Goal: Information Seeking & Learning: Find specific fact

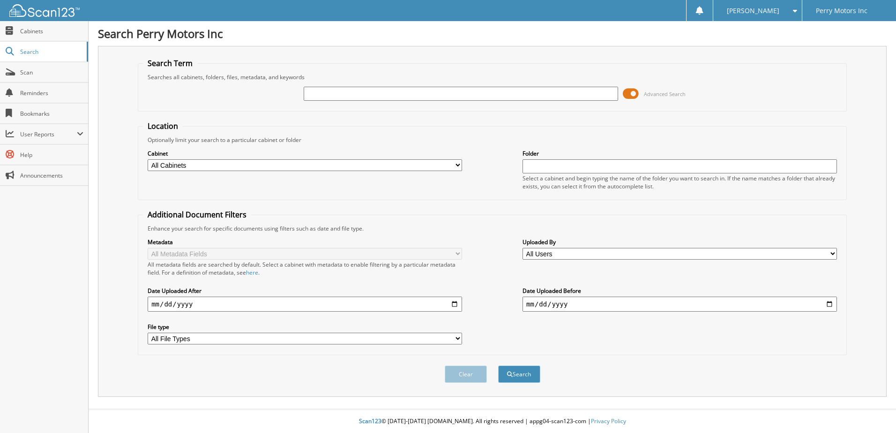
click at [326, 96] on input "text" at bounding box center [461, 94] width 314 height 14
type input "39487"
click at [498, 366] on button "Search" at bounding box center [519, 374] width 42 height 17
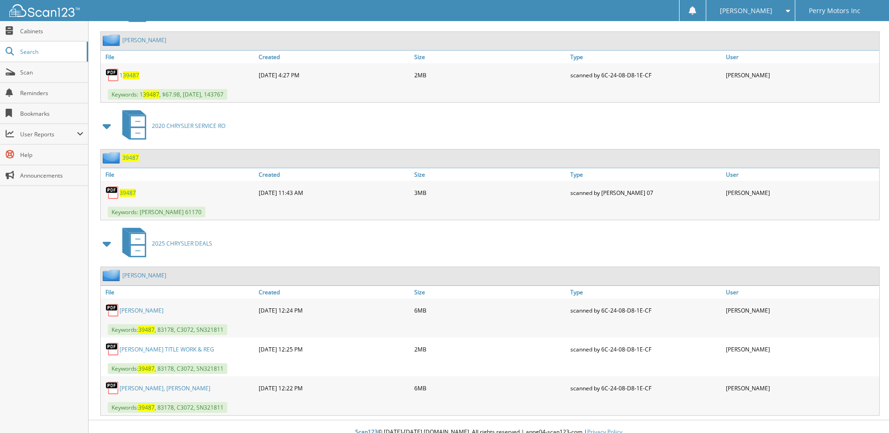
scroll to position [456, 0]
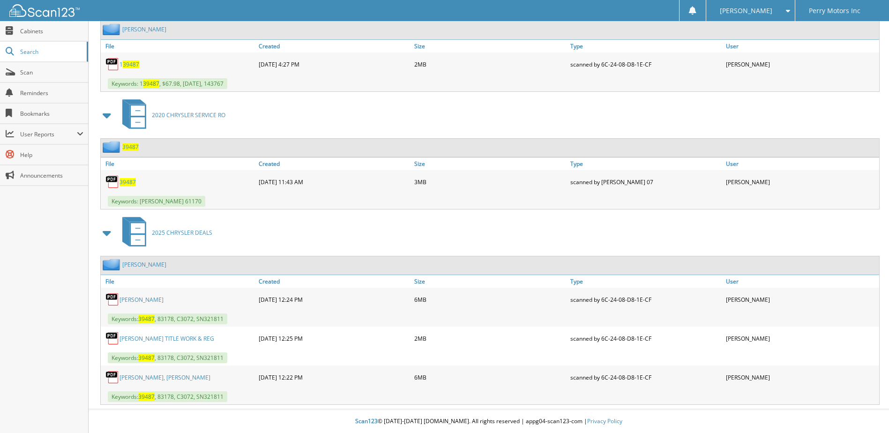
click at [187, 335] on link "PHILLIPS, DEREK TITLE WORK & REG" at bounding box center [167, 339] width 95 height 8
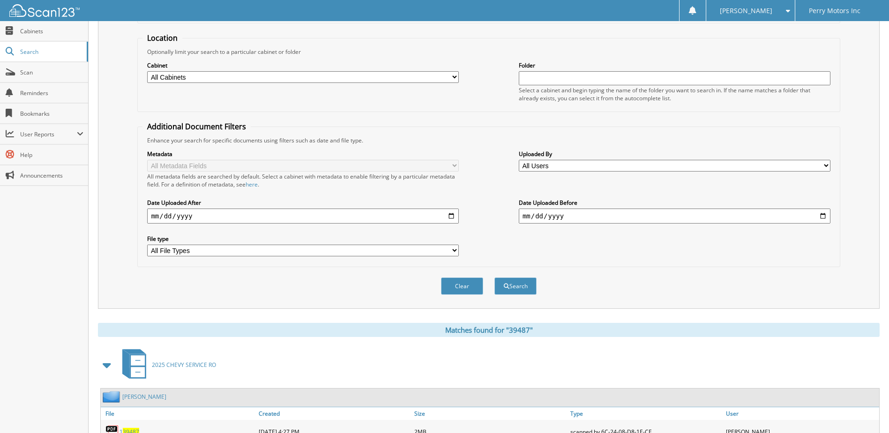
scroll to position [81, 0]
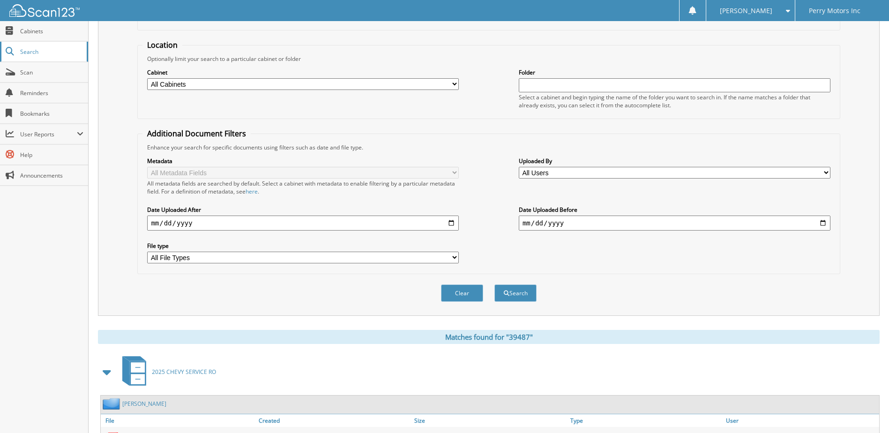
click at [24, 51] on span "Search" at bounding box center [51, 52] width 62 height 8
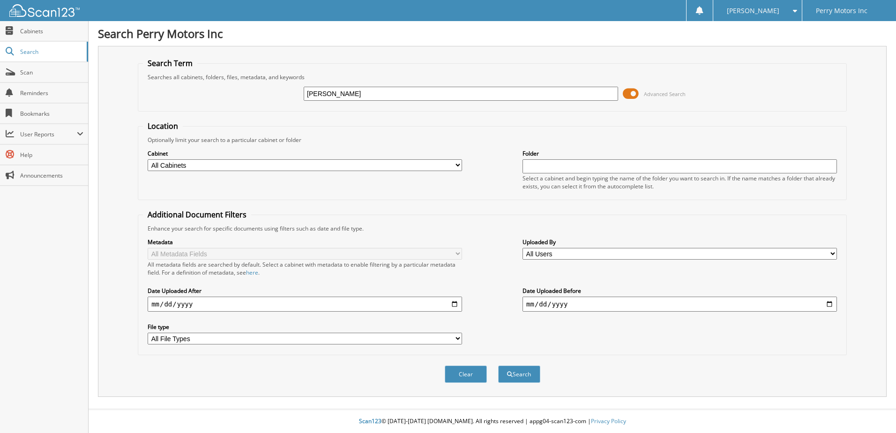
type input "[PERSON_NAME]"
click at [498, 366] on button "Search" at bounding box center [519, 374] width 42 height 17
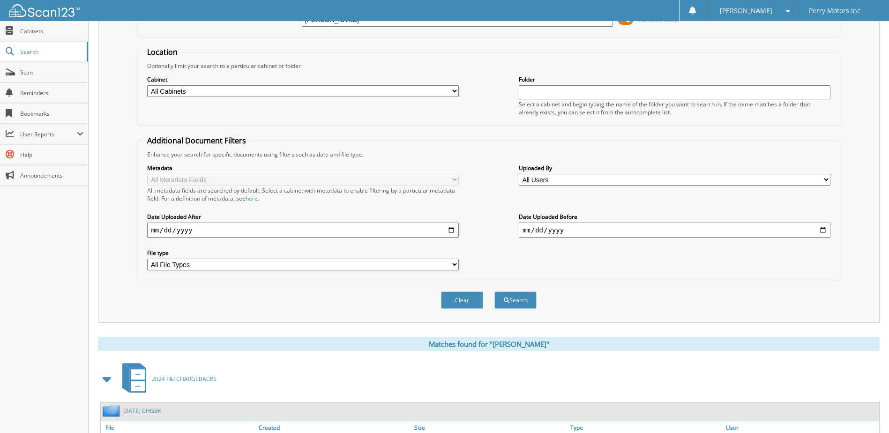
scroll to position [234, 0]
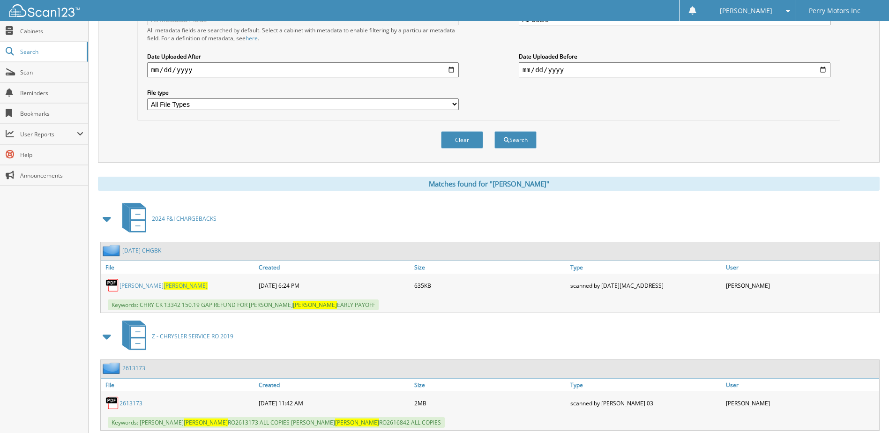
click at [107, 219] on span at bounding box center [107, 218] width 13 height 17
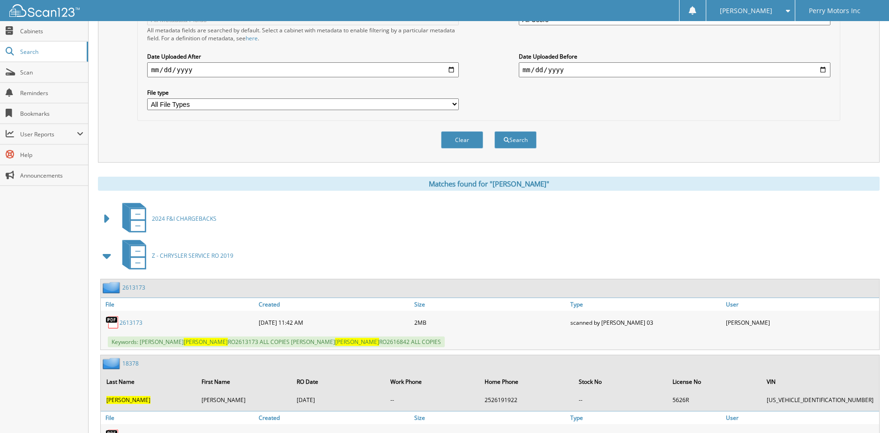
click at [109, 256] on span at bounding box center [107, 255] width 13 height 17
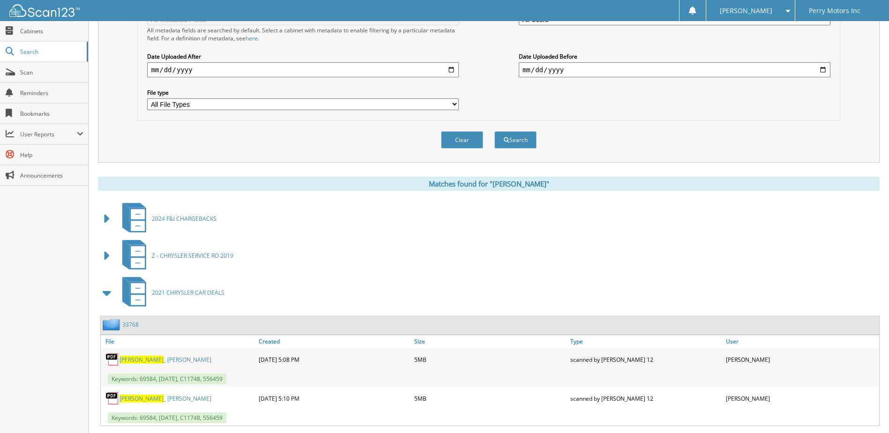
click at [104, 293] on span at bounding box center [107, 293] width 13 height 17
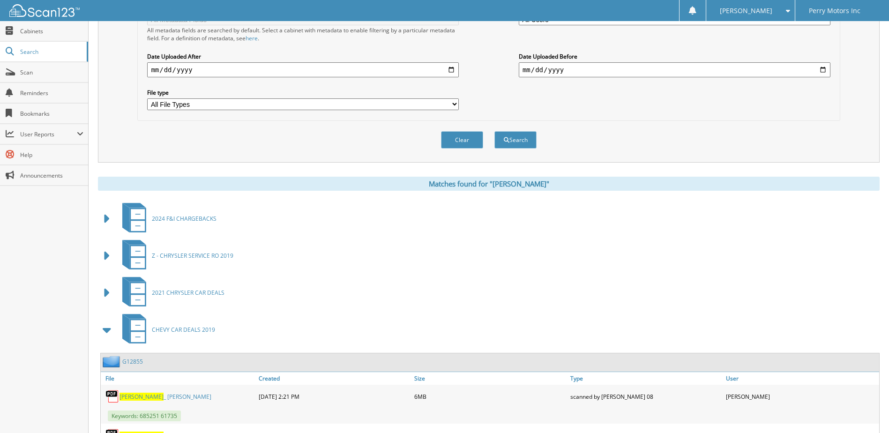
click at [107, 332] on span at bounding box center [107, 330] width 13 height 17
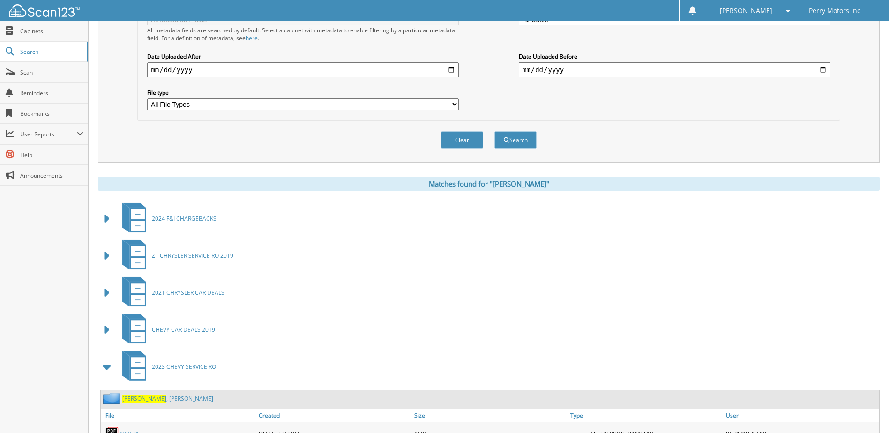
click at [105, 367] on span at bounding box center [107, 367] width 13 height 17
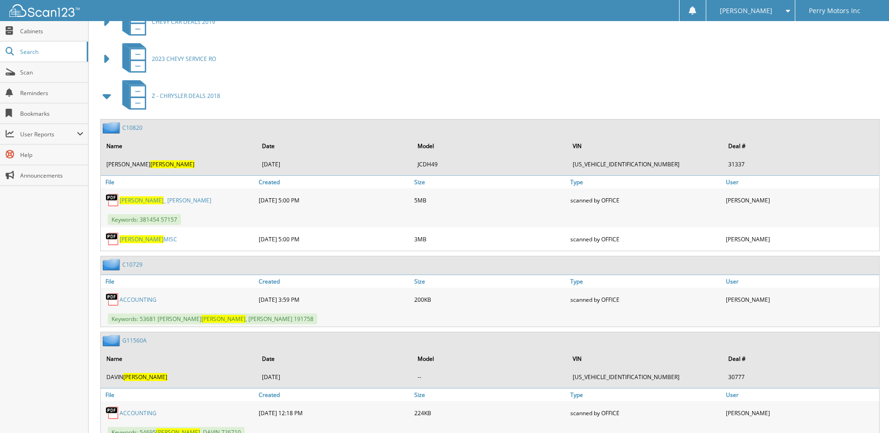
scroll to position [609, 0]
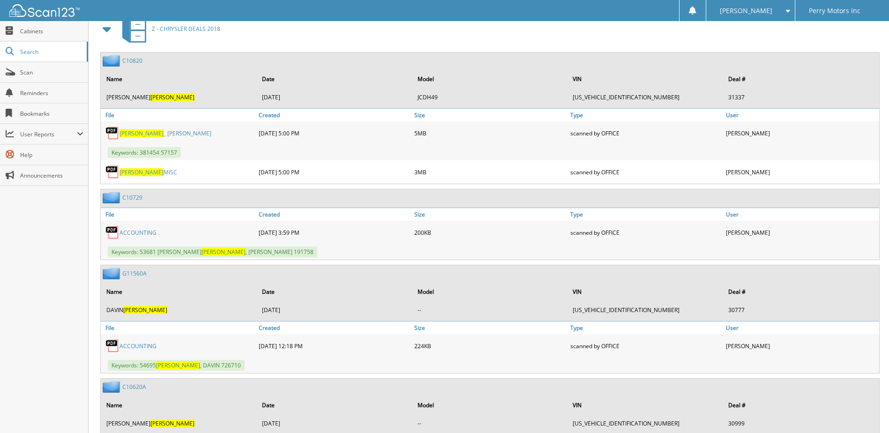
click at [107, 29] on span at bounding box center [107, 29] width 13 height 17
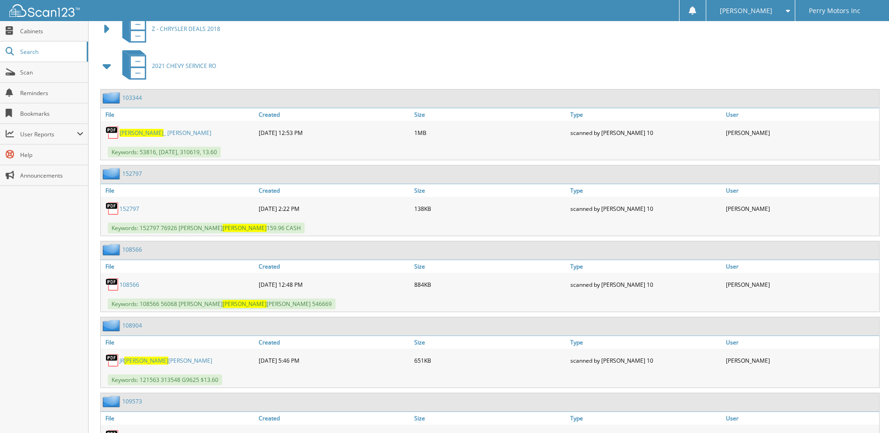
click at [105, 67] on span at bounding box center [107, 66] width 13 height 17
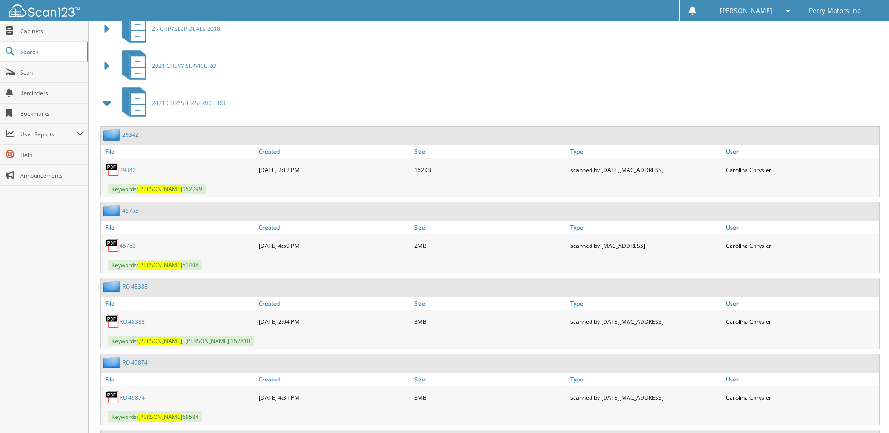
click at [109, 104] on span at bounding box center [107, 103] width 13 height 17
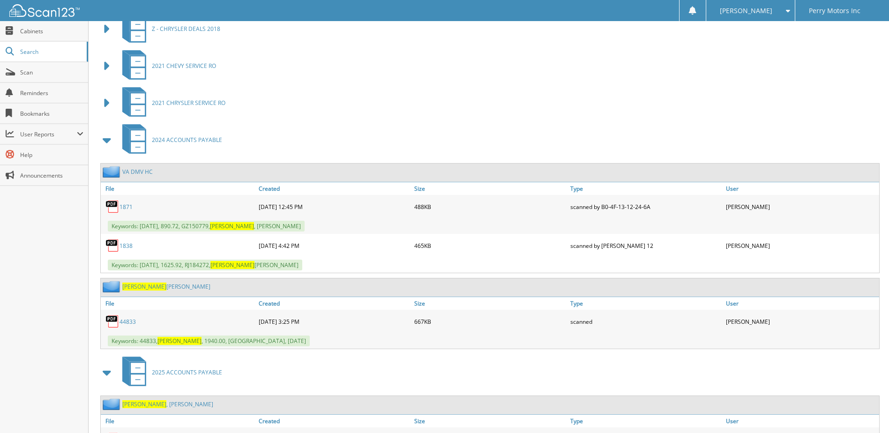
click at [109, 137] on span at bounding box center [107, 140] width 13 height 17
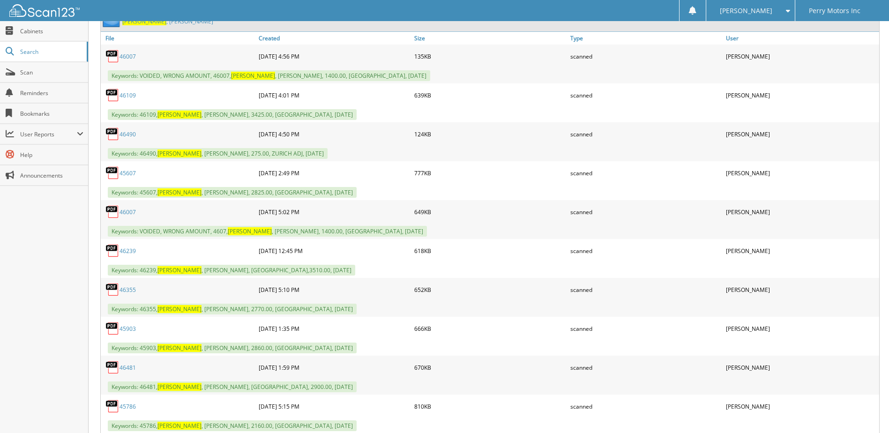
scroll to position [656, 0]
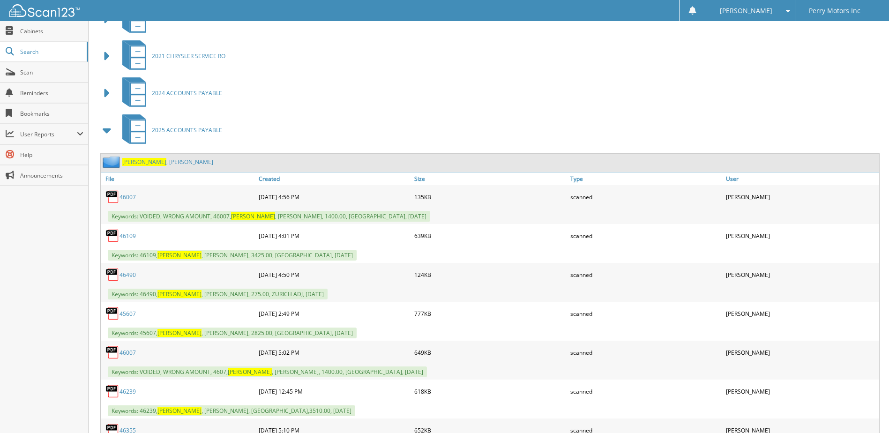
click at [106, 133] on span at bounding box center [107, 130] width 13 height 17
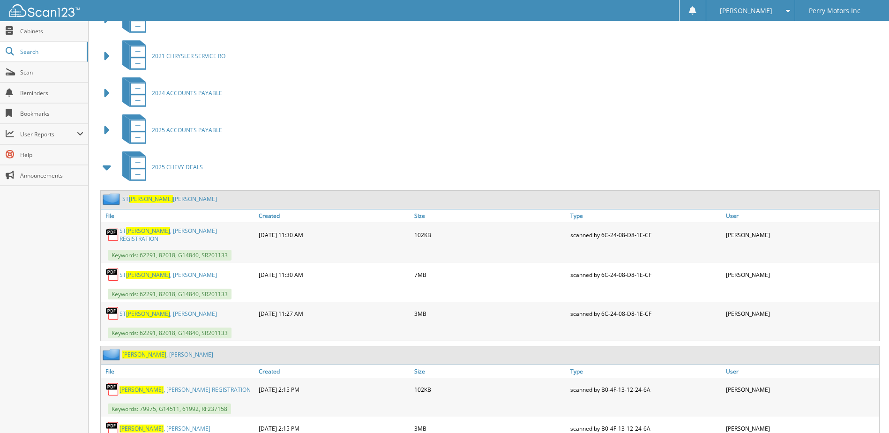
click at [106, 168] on span at bounding box center [107, 167] width 13 height 17
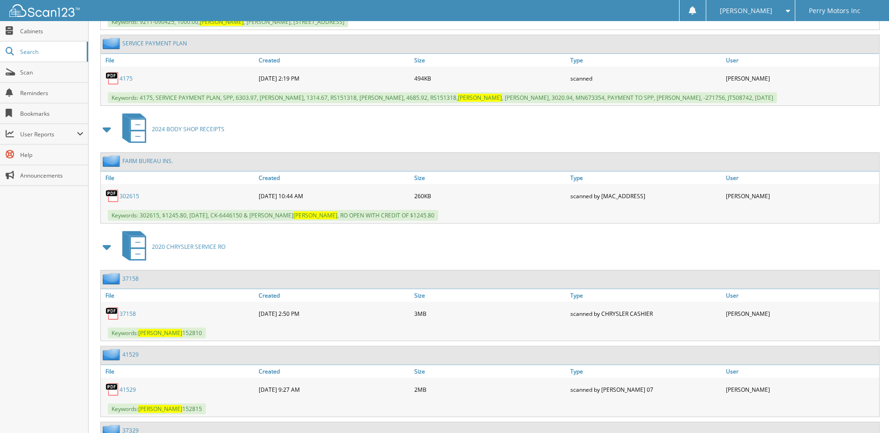
scroll to position [984, 0]
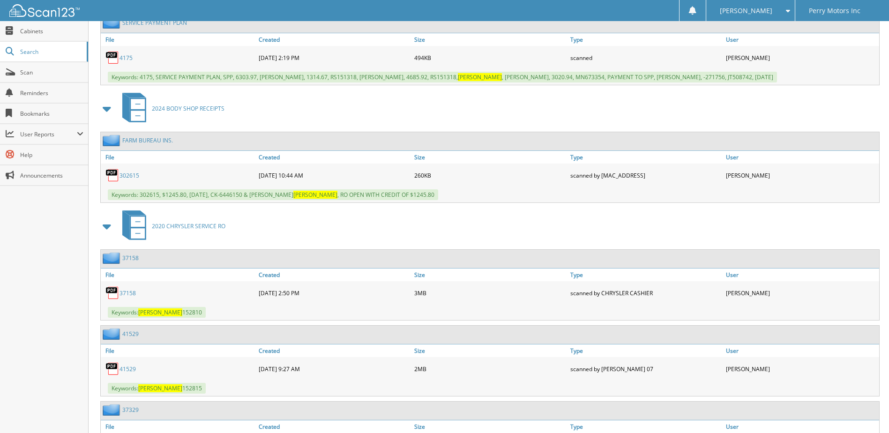
click at [105, 225] on span at bounding box center [107, 226] width 13 height 17
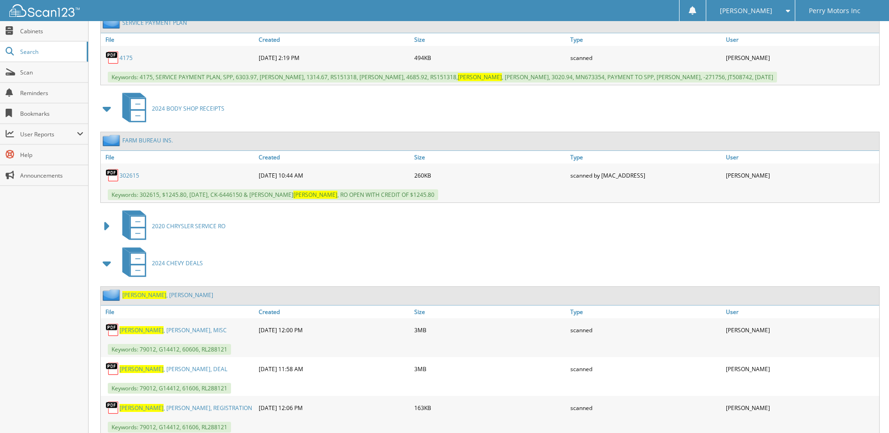
click at [105, 109] on span at bounding box center [107, 108] width 13 height 17
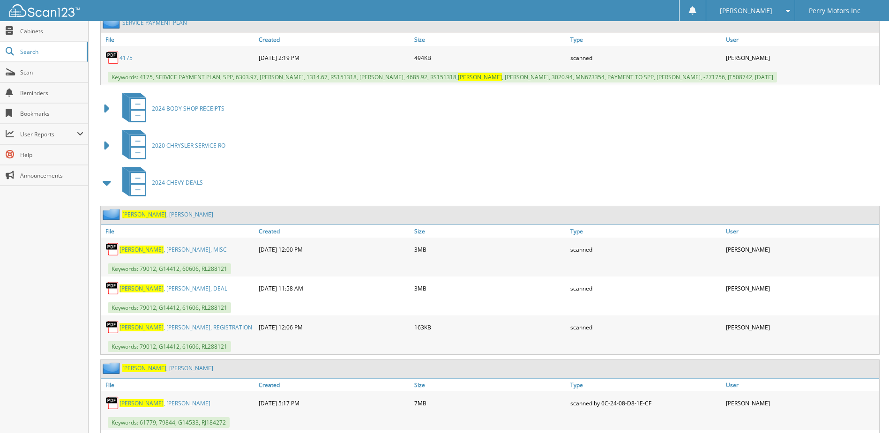
click at [108, 186] on span at bounding box center [107, 182] width 13 height 17
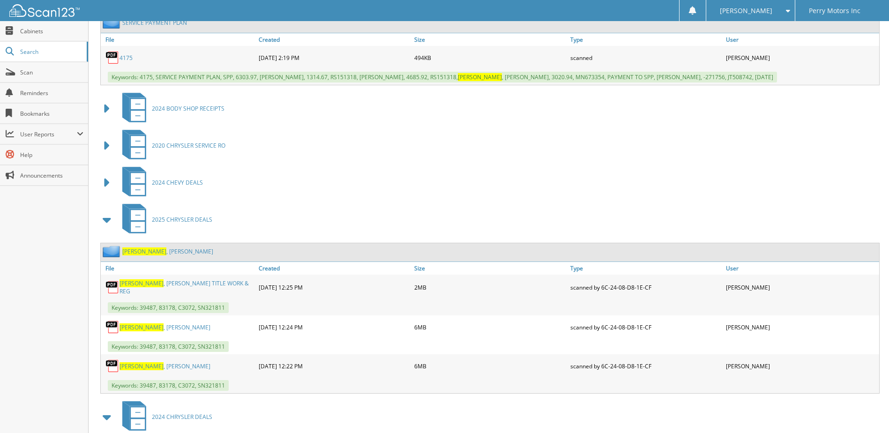
click at [105, 220] on span at bounding box center [107, 219] width 13 height 17
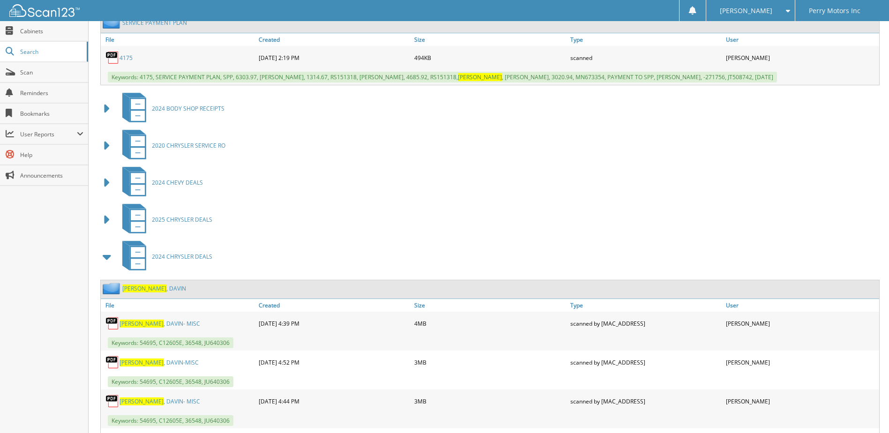
click at [107, 259] on span at bounding box center [107, 256] width 13 height 17
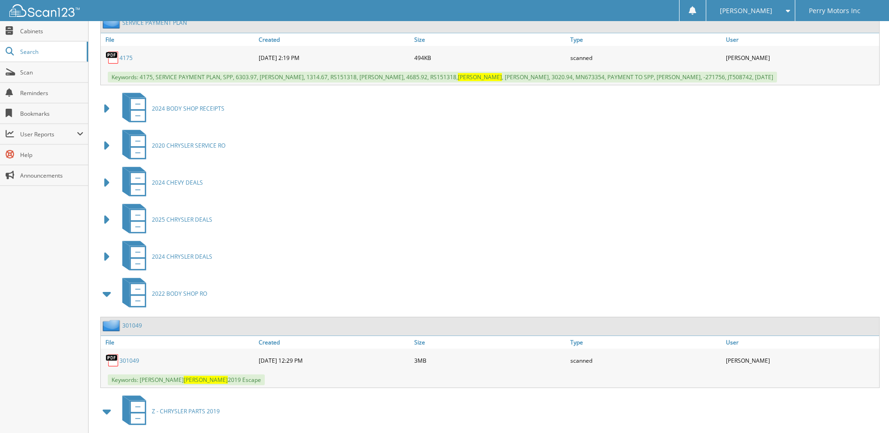
click at [110, 292] on span at bounding box center [107, 293] width 13 height 17
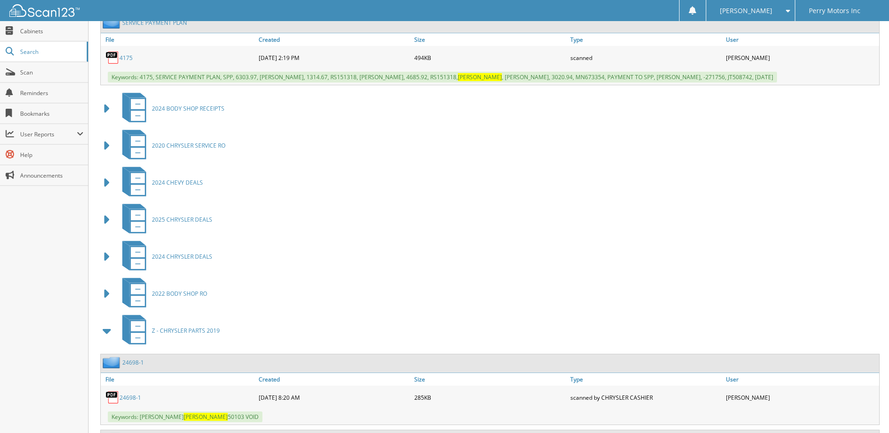
click at [109, 330] on span at bounding box center [107, 330] width 13 height 17
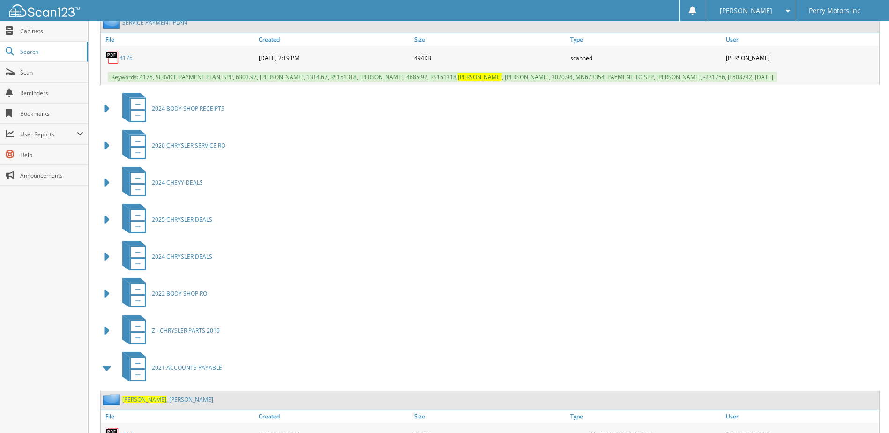
click at [107, 370] on span at bounding box center [107, 367] width 13 height 17
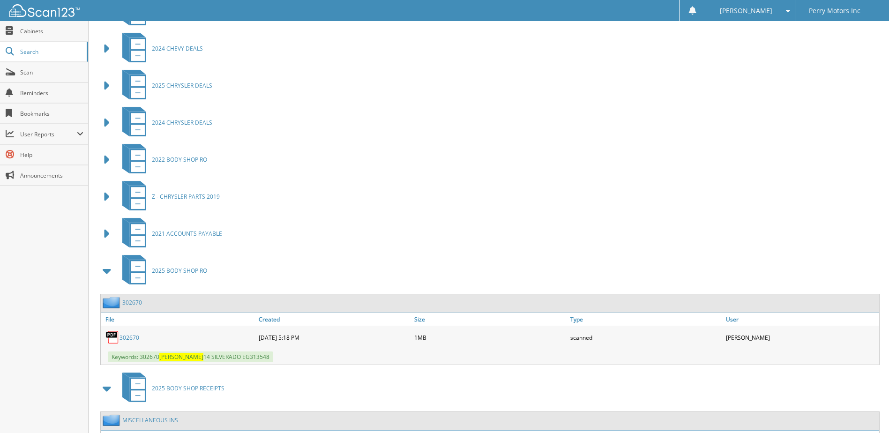
scroll to position [1125, 0]
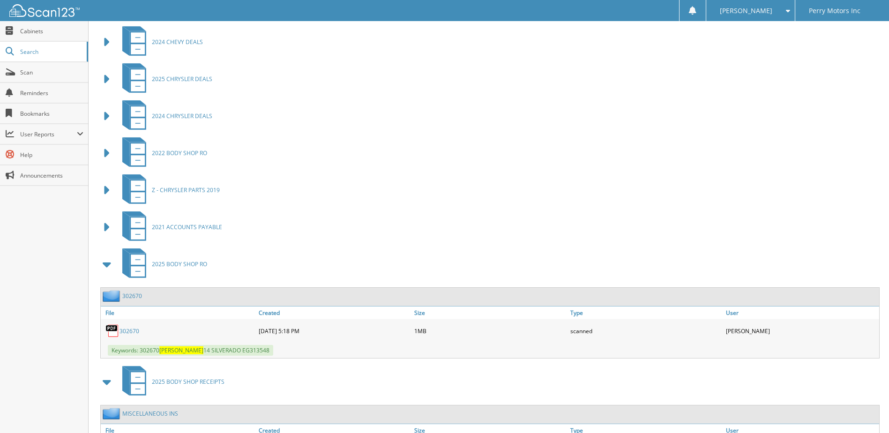
click at [108, 267] on span at bounding box center [107, 264] width 13 height 17
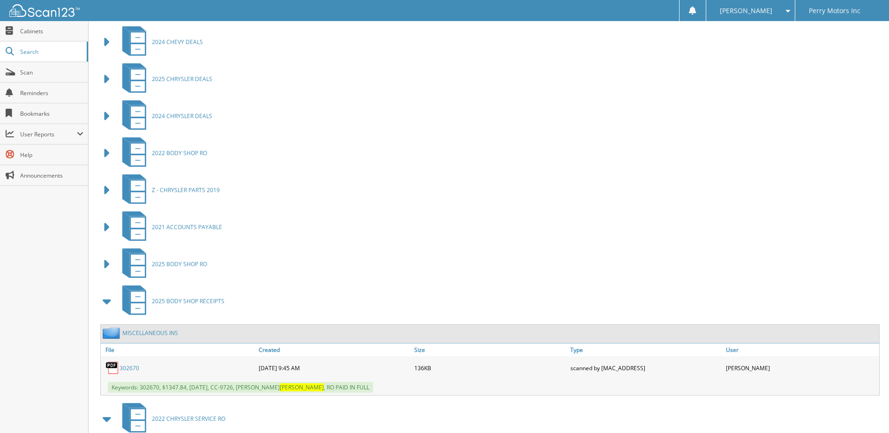
click at [109, 302] on span at bounding box center [107, 301] width 13 height 17
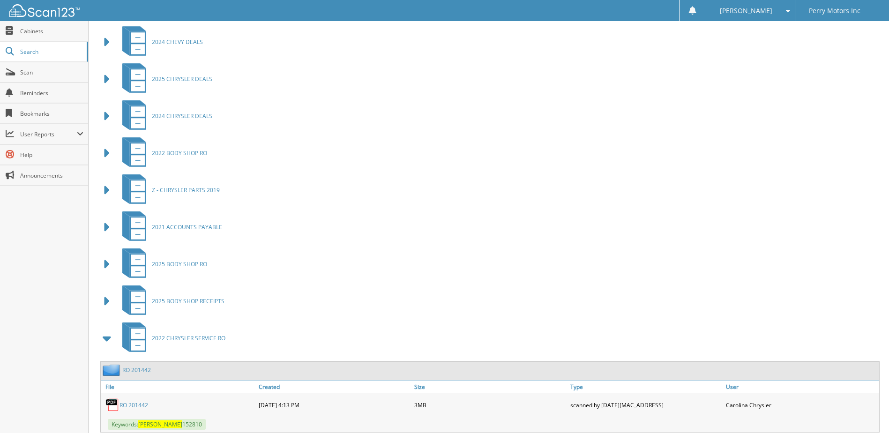
click at [108, 337] on span at bounding box center [107, 338] width 13 height 17
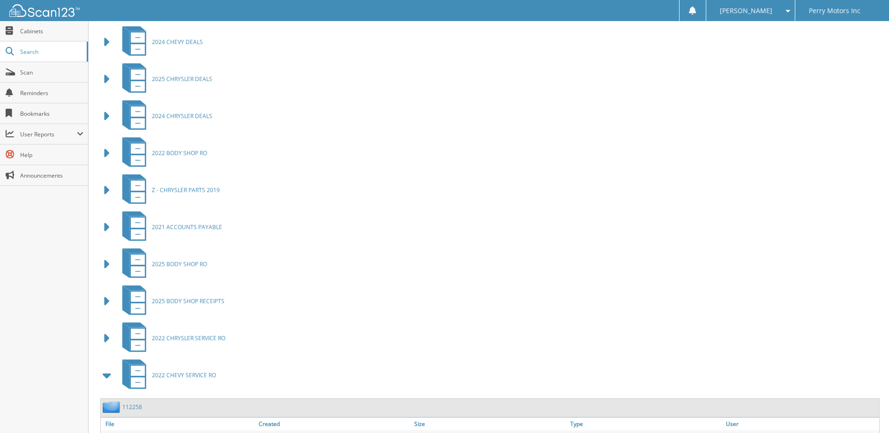
click at [105, 376] on span at bounding box center [107, 375] width 13 height 17
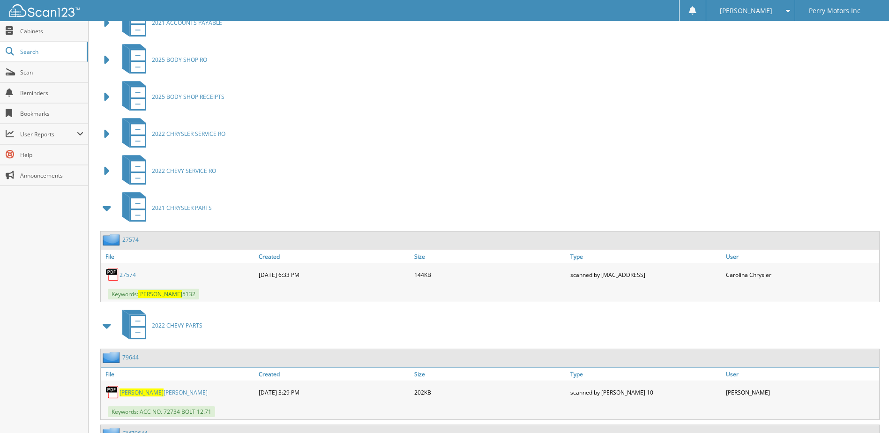
scroll to position [1359, 0]
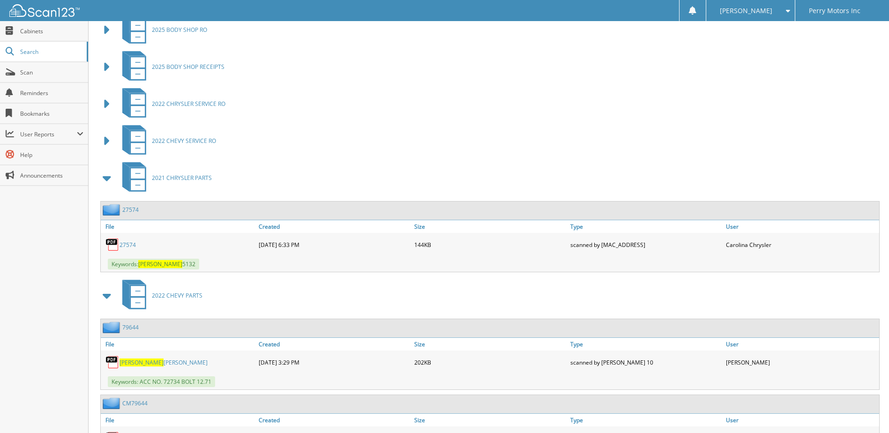
click at [108, 177] on span at bounding box center [107, 178] width 13 height 17
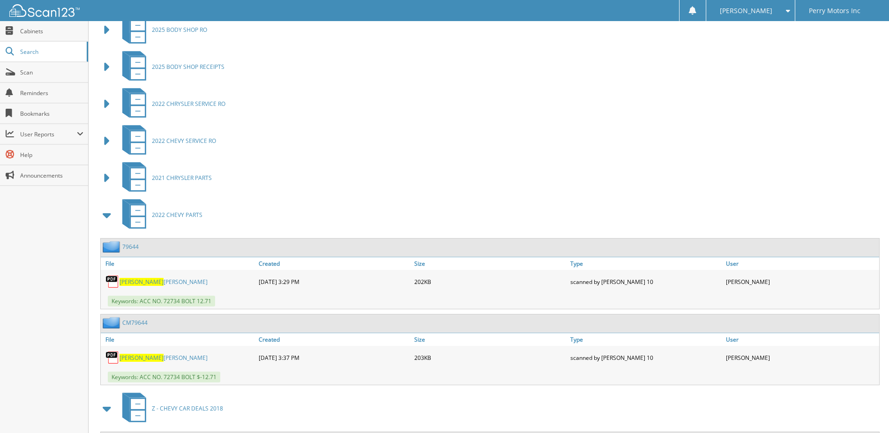
click at [104, 215] on span at bounding box center [107, 215] width 13 height 17
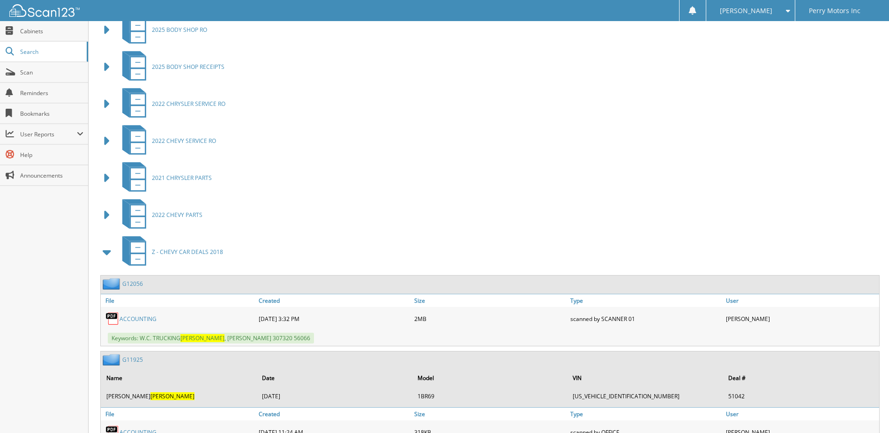
click at [109, 253] on span at bounding box center [107, 252] width 13 height 17
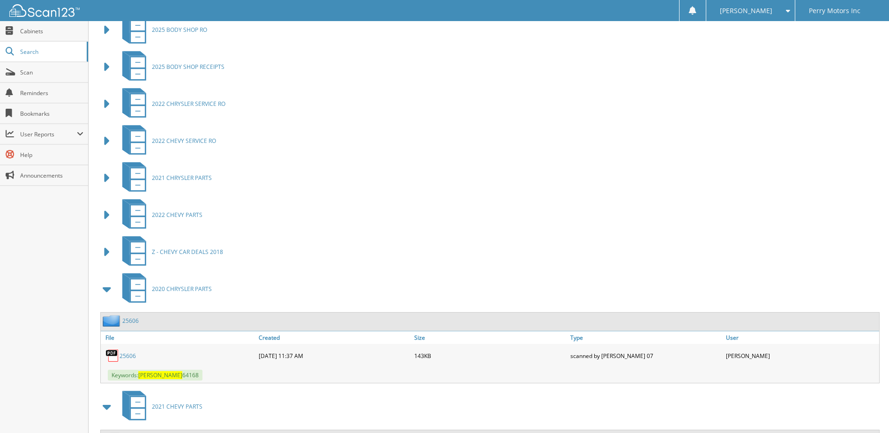
click at [107, 291] on span at bounding box center [107, 289] width 13 height 17
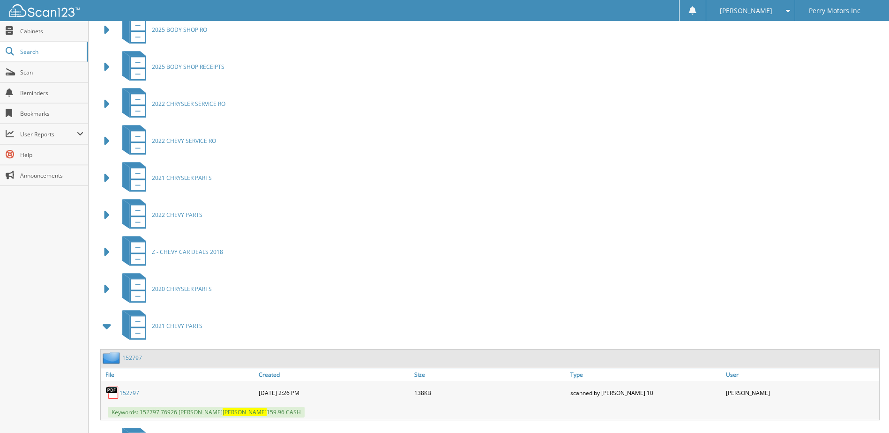
click at [108, 326] on span at bounding box center [107, 326] width 13 height 17
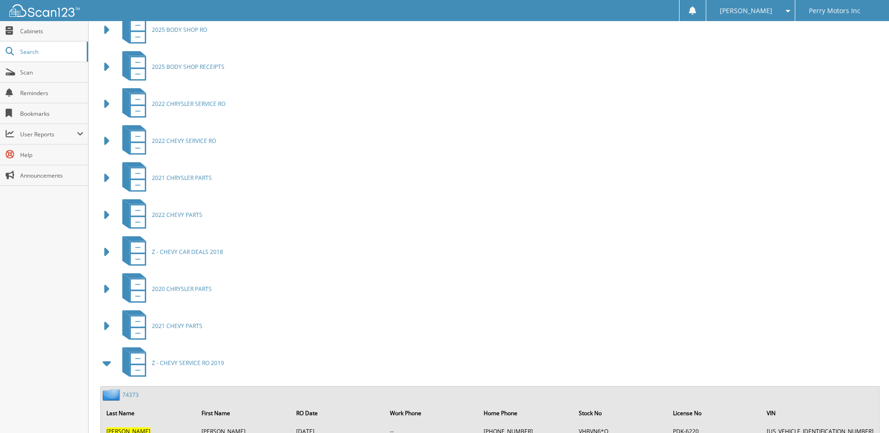
click at [108, 361] on span at bounding box center [107, 363] width 13 height 17
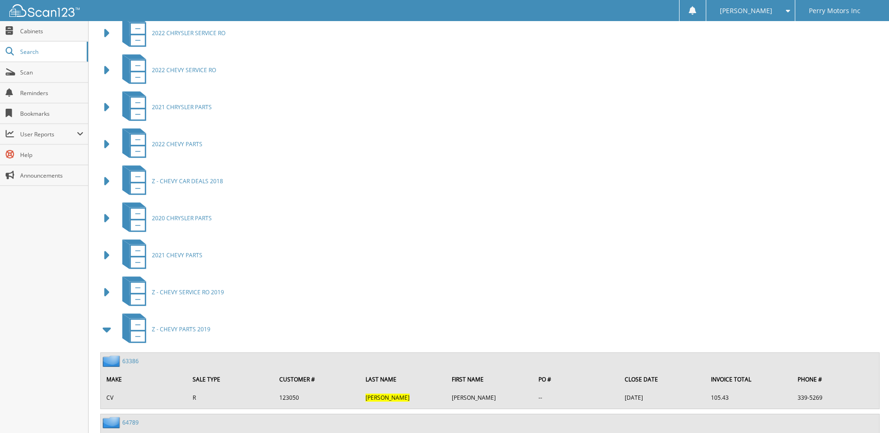
scroll to position [1594, 0]
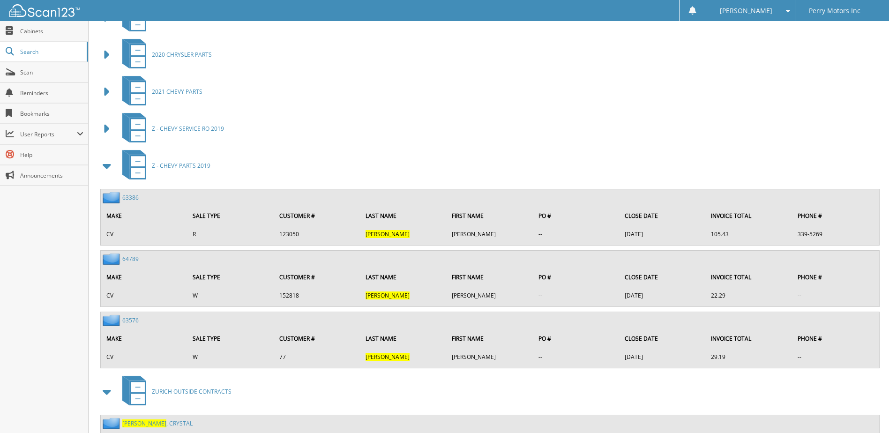
click at [106, 166] on span at bounding box center [107, 165] width 13 height 17
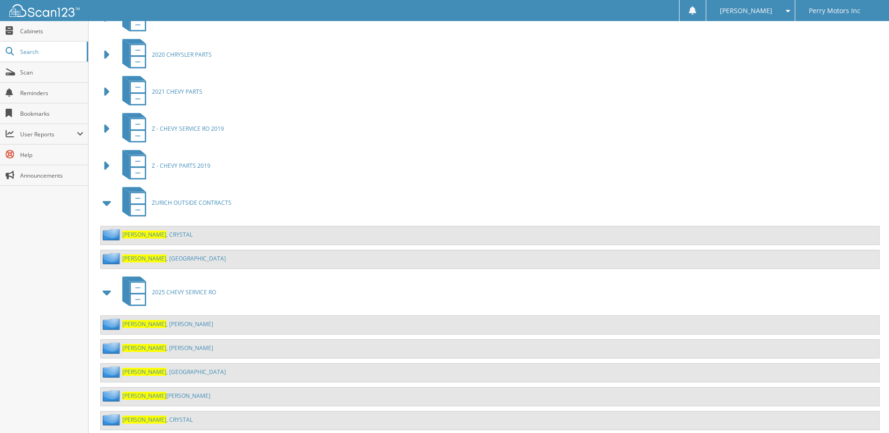
click at [107, 202] on span at bounding box center [107, 203] width 13 height 17
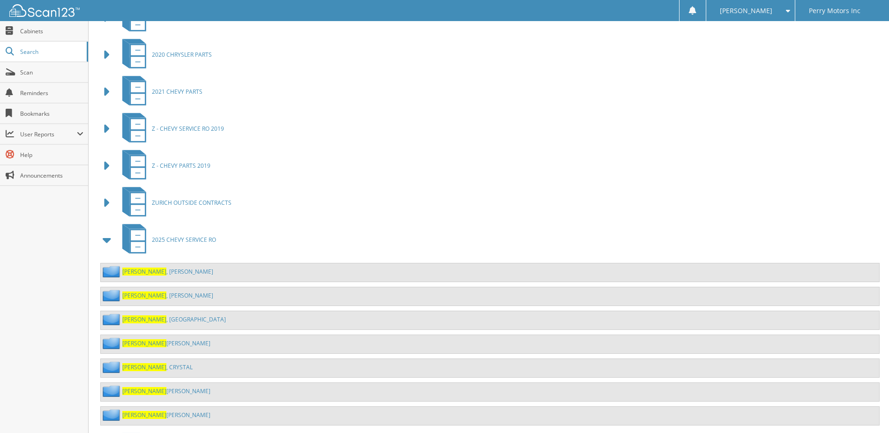
click at [107, 239] on span at bounding box center [107, 240] width 13 height 17
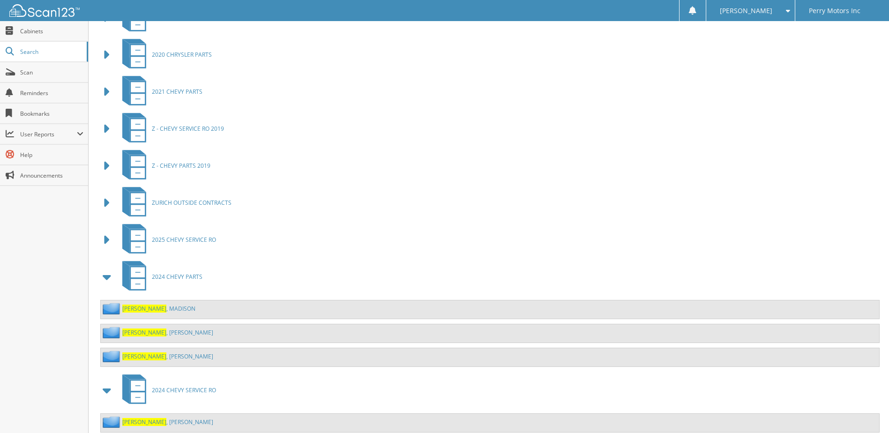
click at [105, 277] on span at bounding box center [107, 277] width 13 height 17
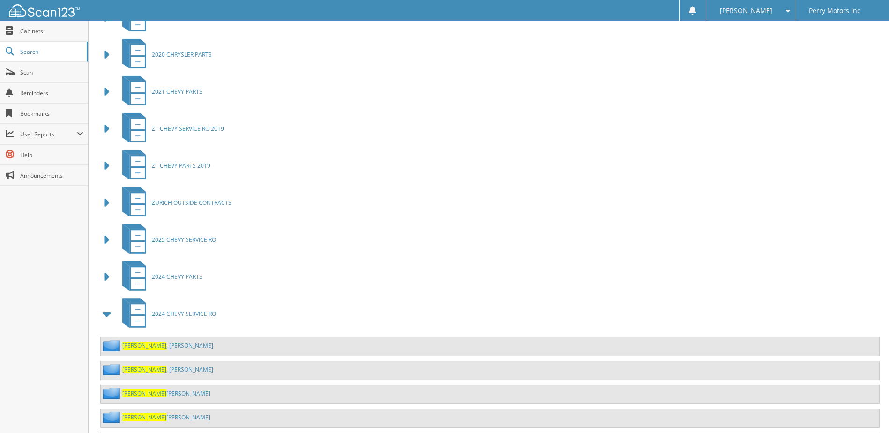
click at [111, 314] on span at bounding box center [107, 314] width 13 height 17
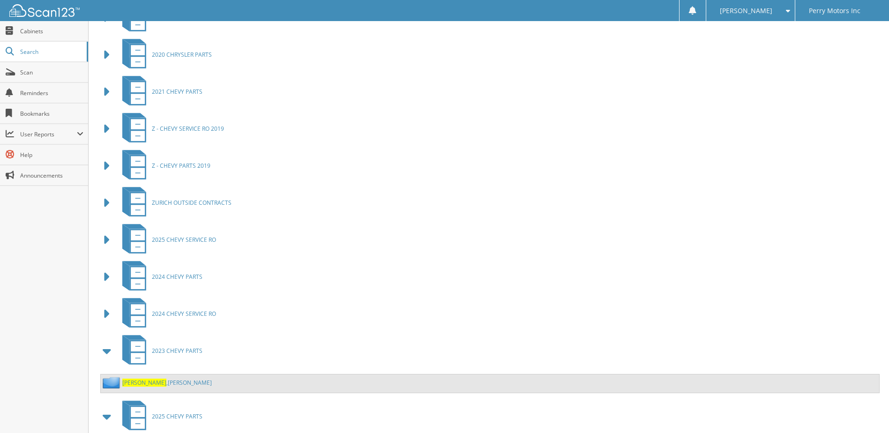
click at [104, 355] on span at bounding box center [107, 351] width 13 height 17
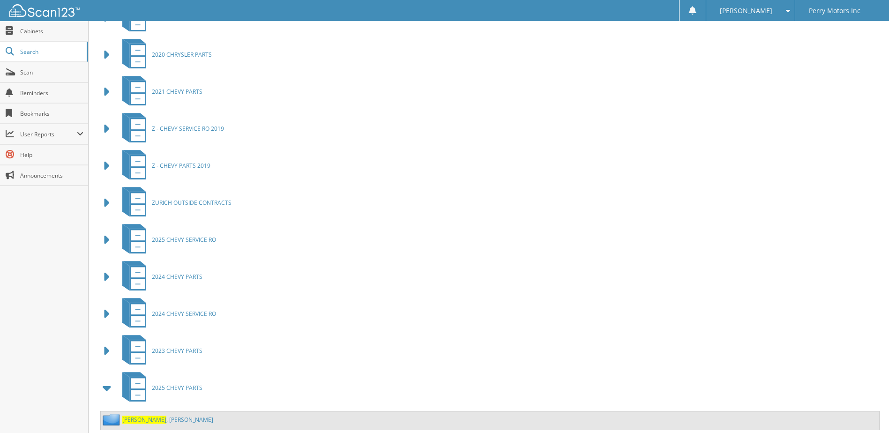
click at [110, 387] on span at bounding box center [107, 388] width 13 height 17
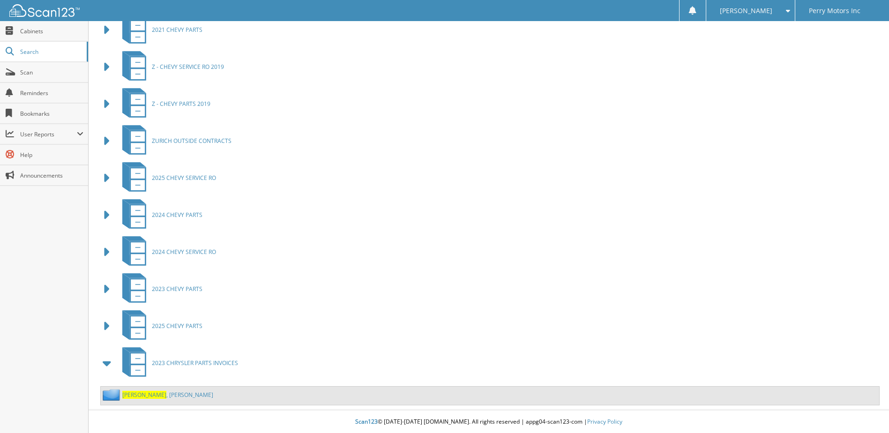
scroll to position [1656, 0]
click at [106, 362] on span at bounding box center [107, 362] width 13 height 17
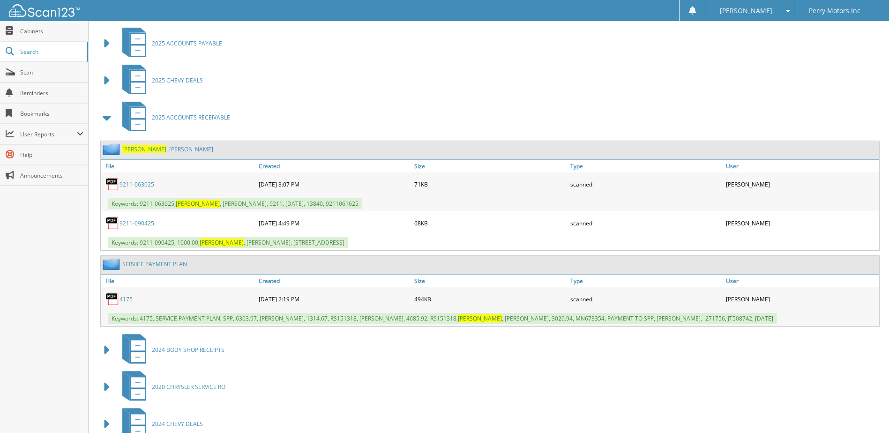
scroll to position [742, 0]
click at [105, 120] on span at bounding box center [107, 118] width 13 height 17
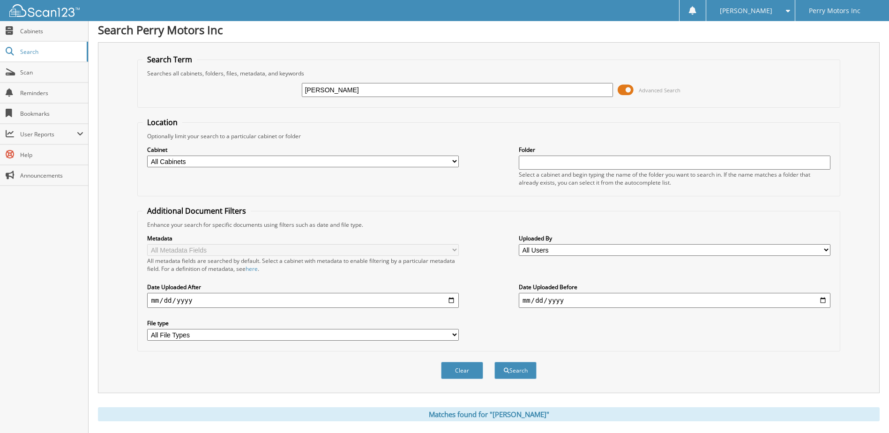
scroll to position [0, 0]
